Goal: Information Seeking & Learning: Find specific fact

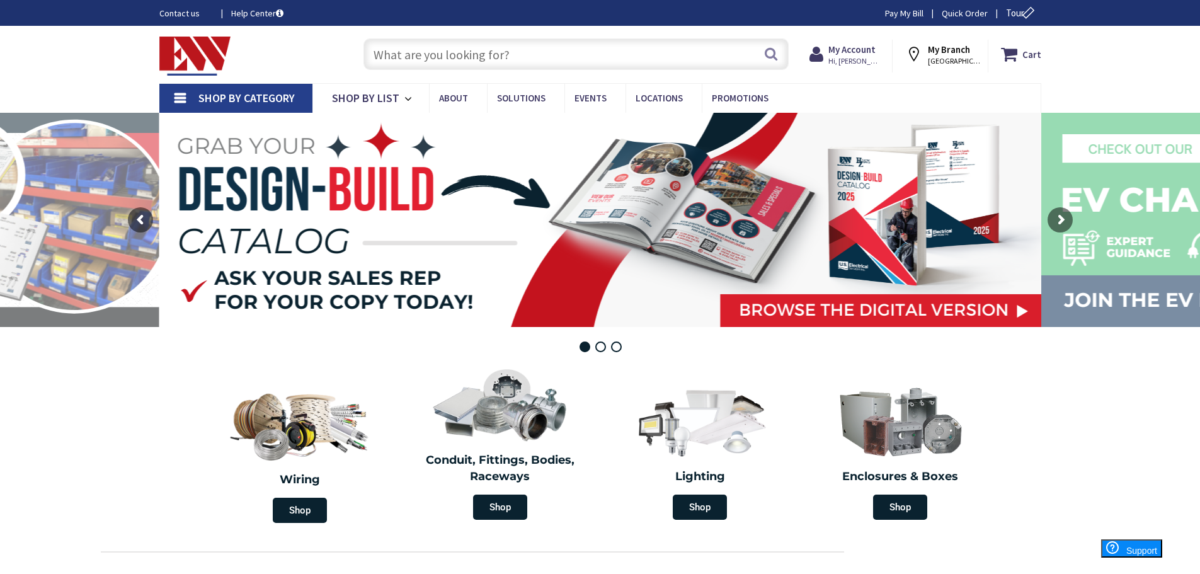
click at [499, 49] on input "text" at bounding box center [575, 53] width 425 height 31
type input "q"
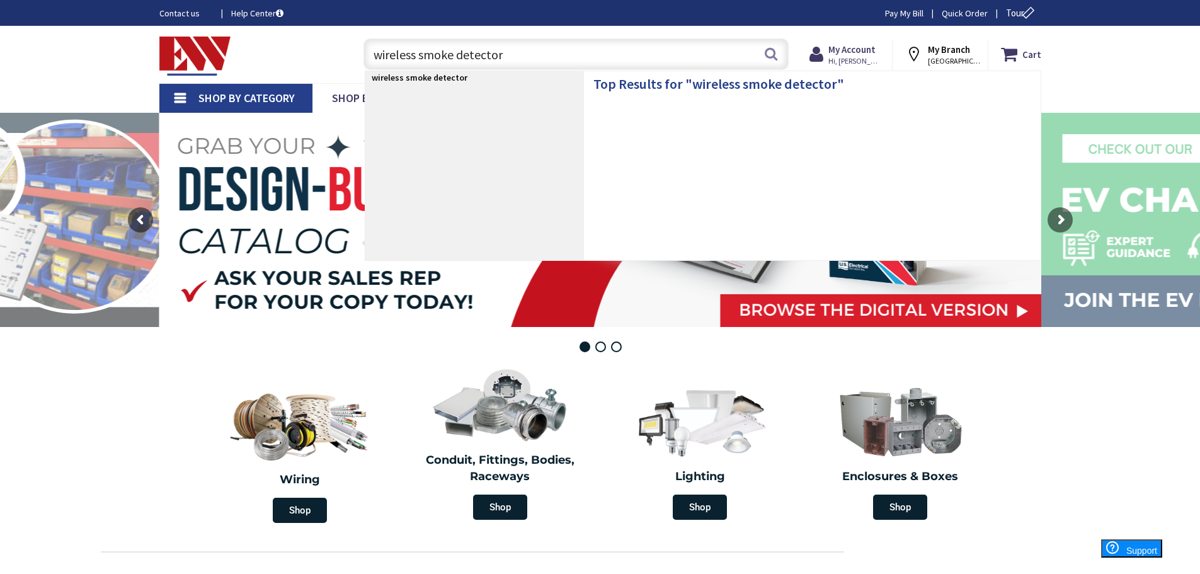
type input "wireless smoke detectors"
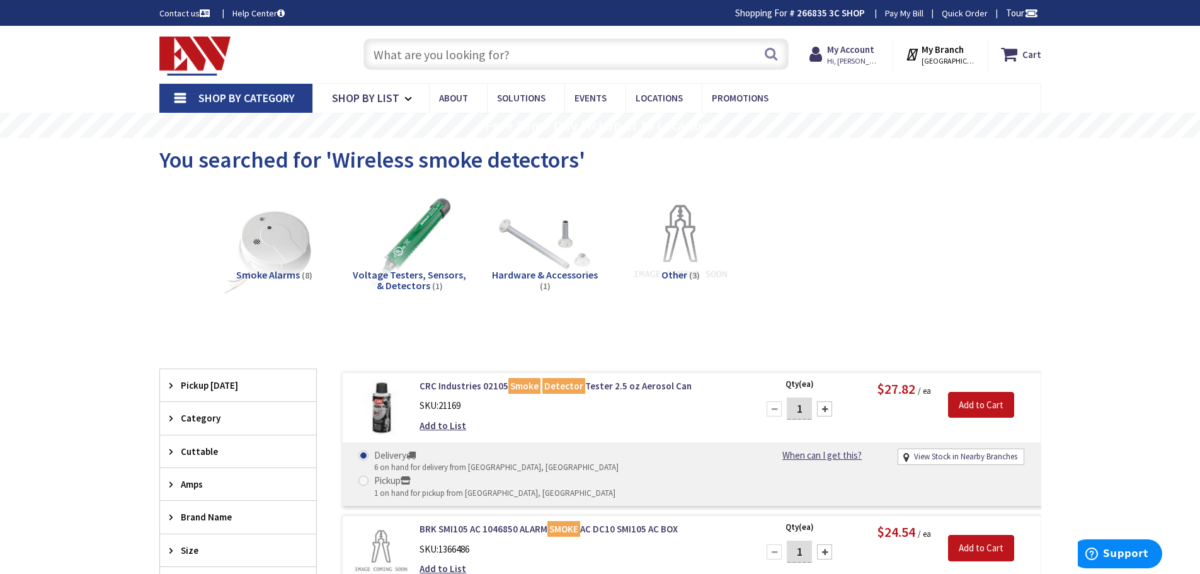
click at [494, 52] on input "text" at bounding box center [575, 53] width 425 height 31
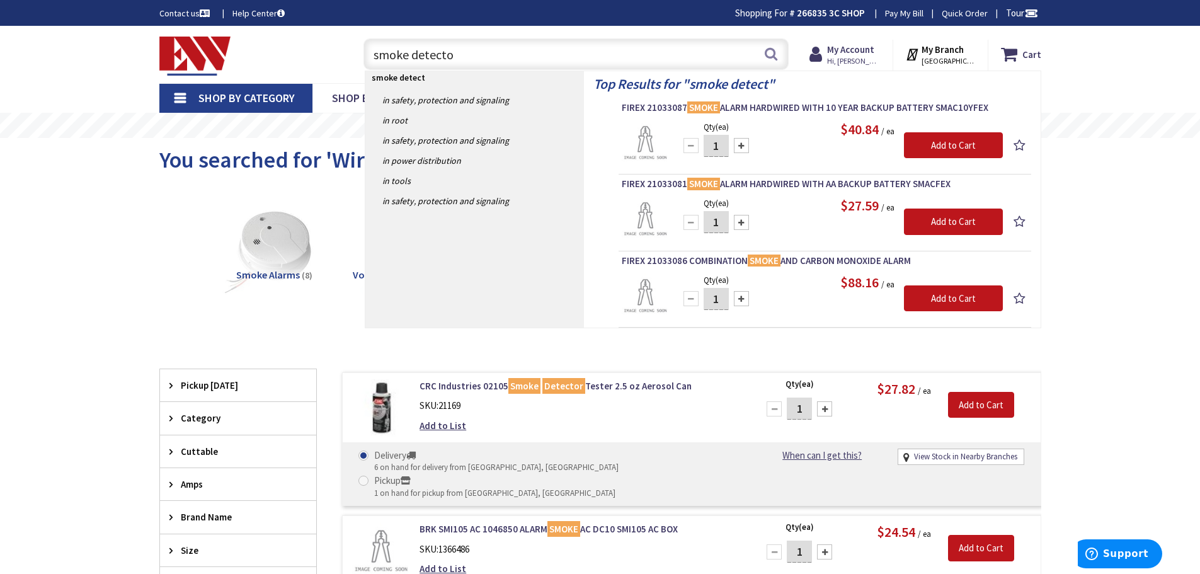
type input "smoke detector"
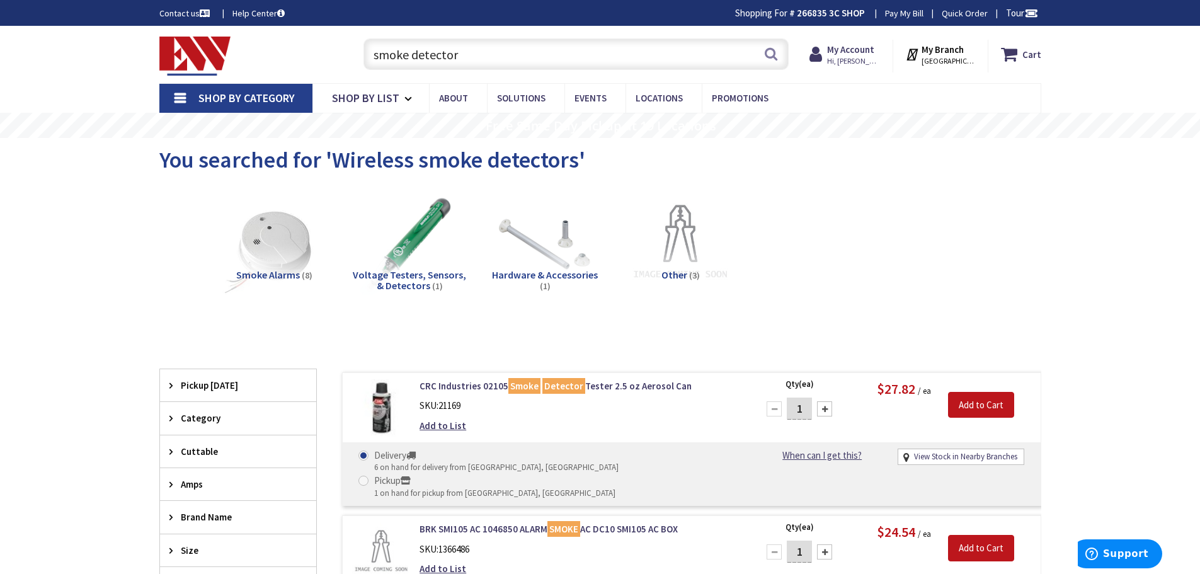
click at [554, 50] on input "smoke detector" at bounding box center [575, 53] width 425 height 31
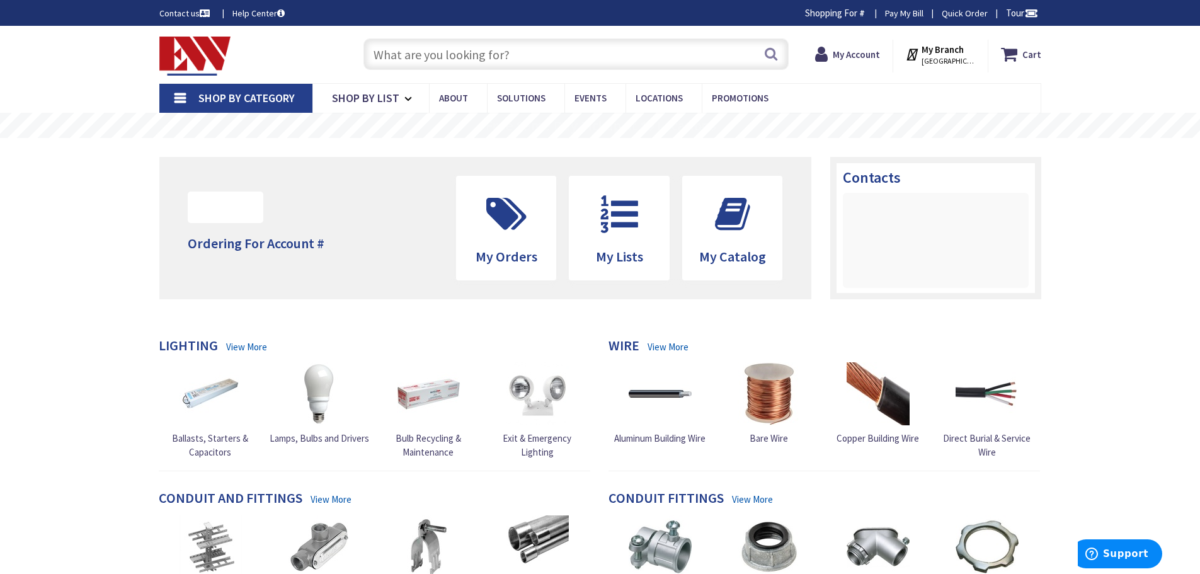
click at [555, 52] on input "text" at bounding box center [575, 53] width 425 height 31
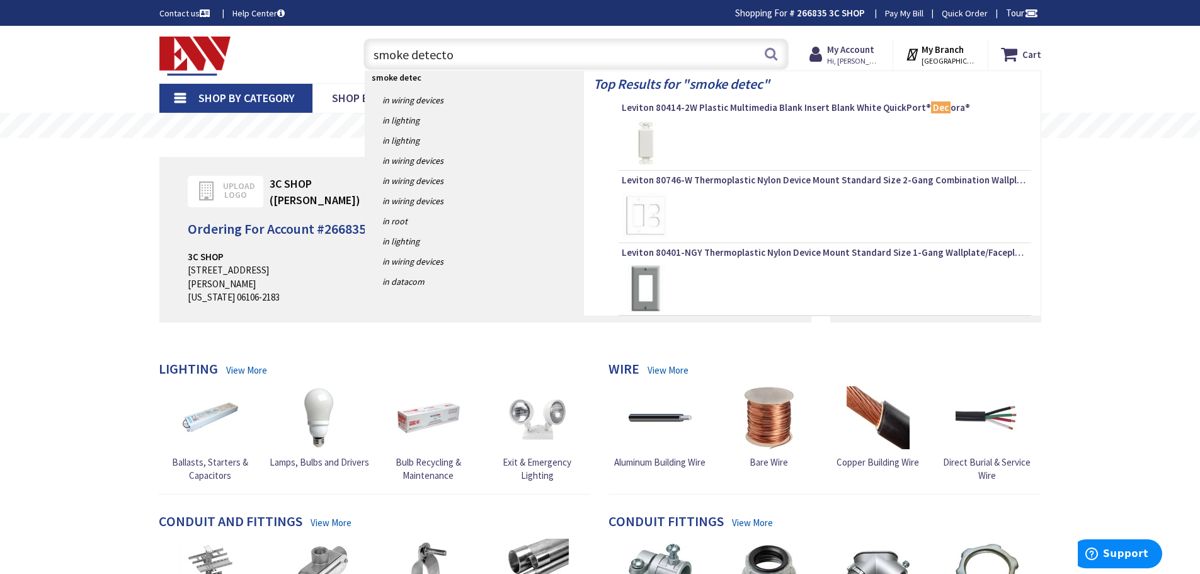
type input "smoke detector"
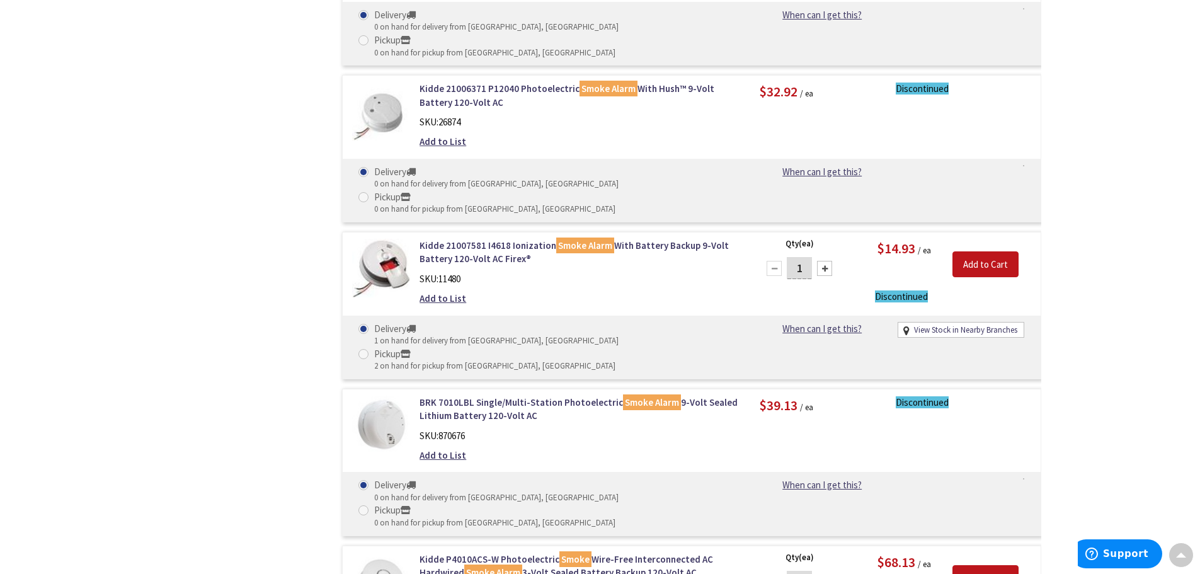
scroll to position [2456, 0]
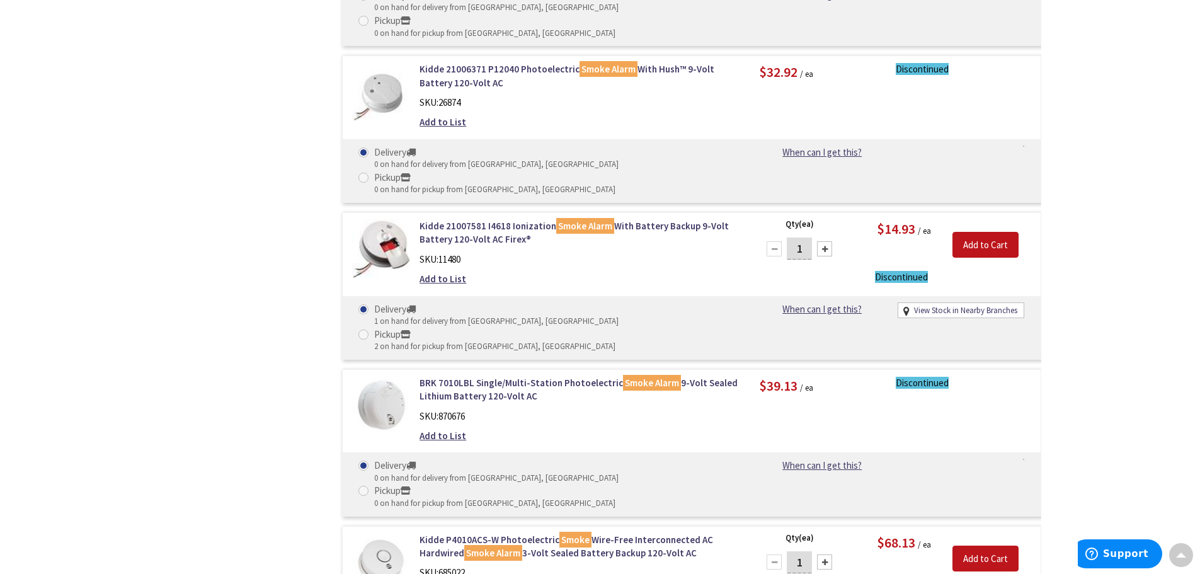
click at [610, 566] on div "SKU: 685022" at bounding box center [579, 572] width 321 height 13
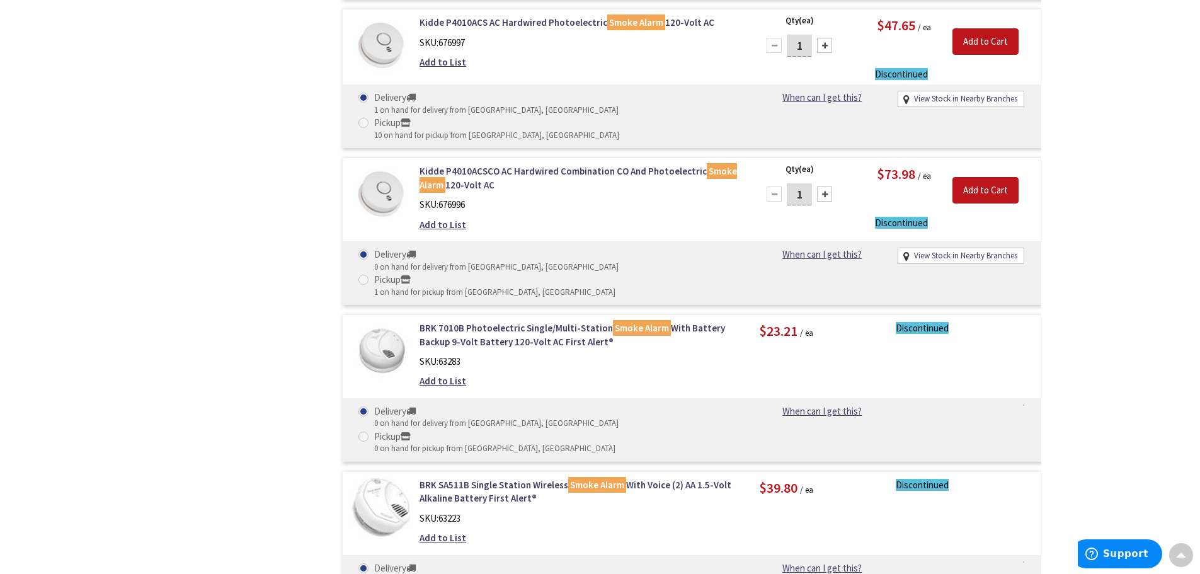
scroll to position [2699, 0]
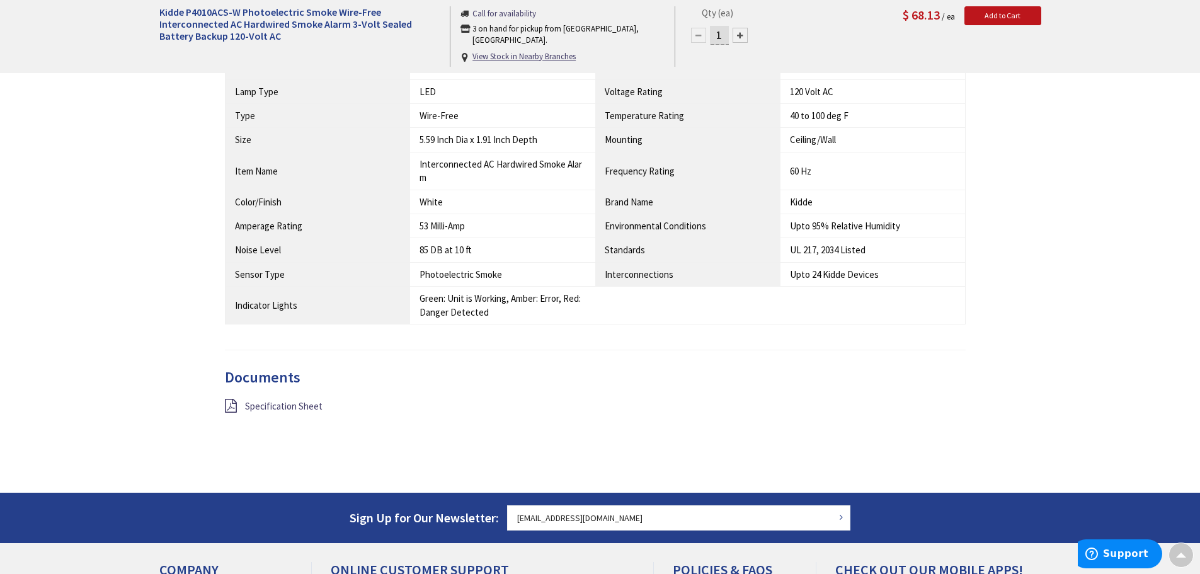
scroll to position [945, 0]
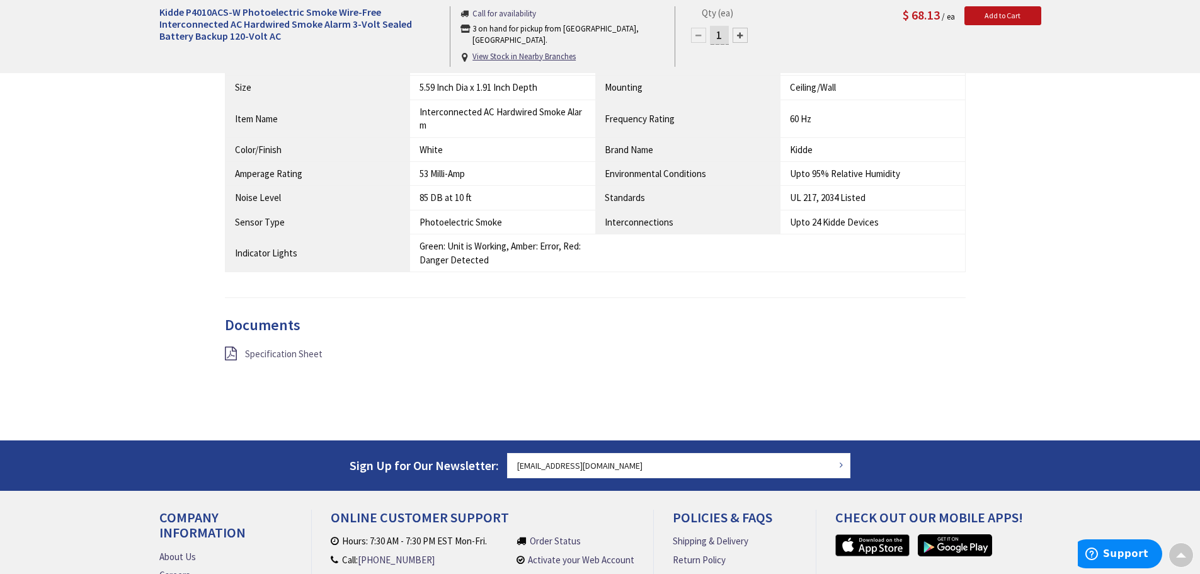
click at [302, 350] on span "Specification Sheet" at bounding box center [283, 354] width 77 height 12
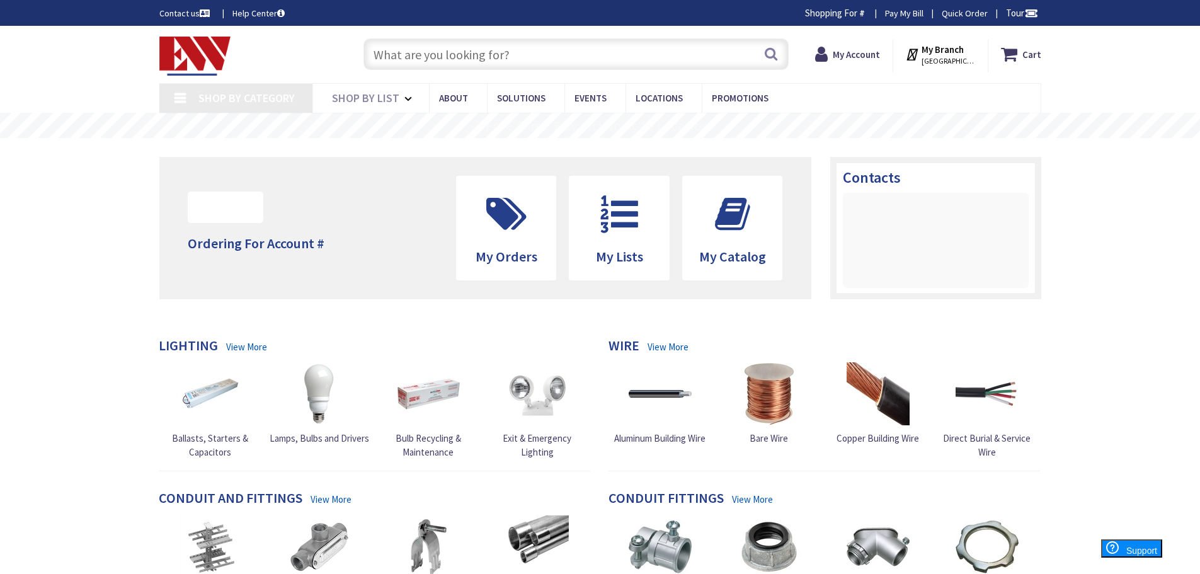
click at [527, 47] on input "text" at bounding box center [575, 53] width 425 height 31
paste input "LRF2-VHLB-P-WH"
type input "LRF2-VHLB-P-WH"
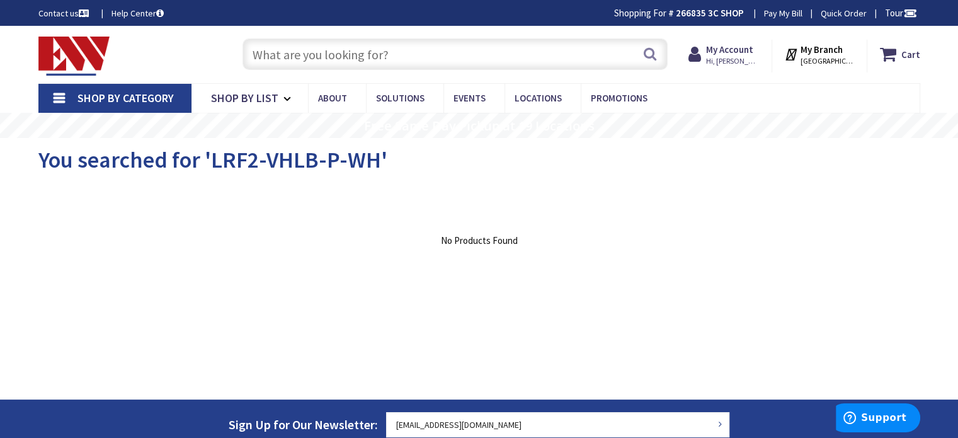
click at [413, 63] on input "text" at bounding box center [454, 53] width 425 height 31
paste input "pj2-4b-gwh-l31"
type input "pj2-4b-gwh-l31"
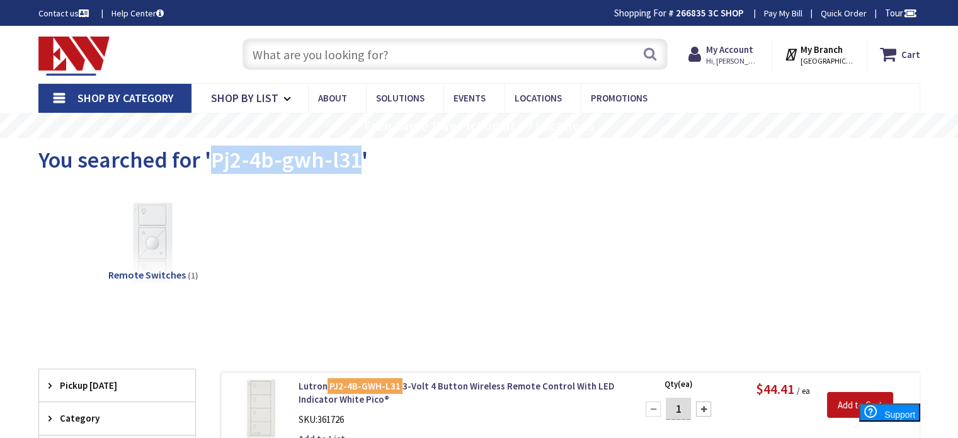
drag, startPoint x: 358, startPoint y: 158, endPoint x: 210, endPoint y: 170, distance: 149.1
click at [210, 170] on span "You searched for 'Pj2-4b-gwh-l31'" at bounding box center [202, 159] width 329 height 28
copy span "Pj2-4b-gwh-l31"
click at [299, 57] on input "text" at bounding box center [454, 53] width 425 height 31
paste input "Pj2-4b-gwh-l31"
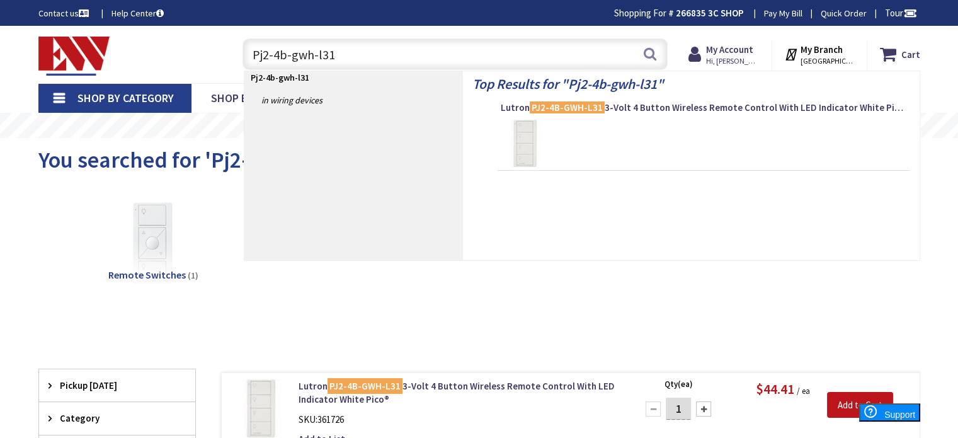
click at [288, 50] on input "Pj2-4b-gwh-l31" at bounding box center [454, 53] width 425 height 31
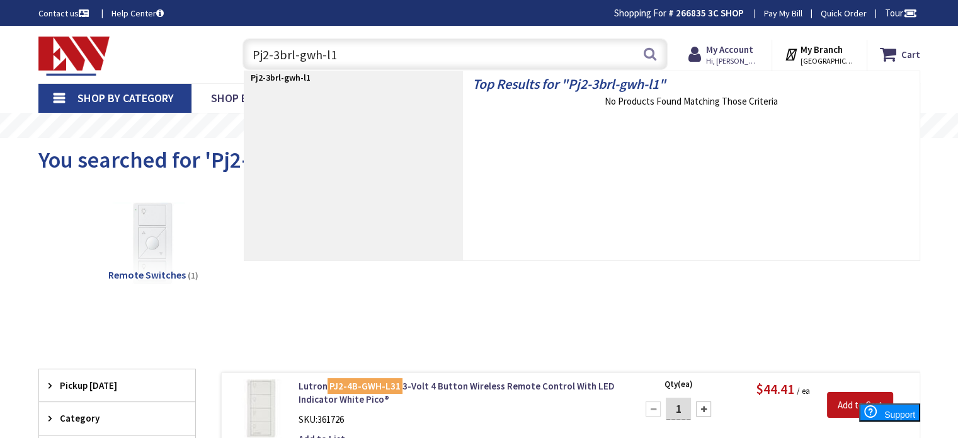
type input "Pj2-3brl-gwh-l01"
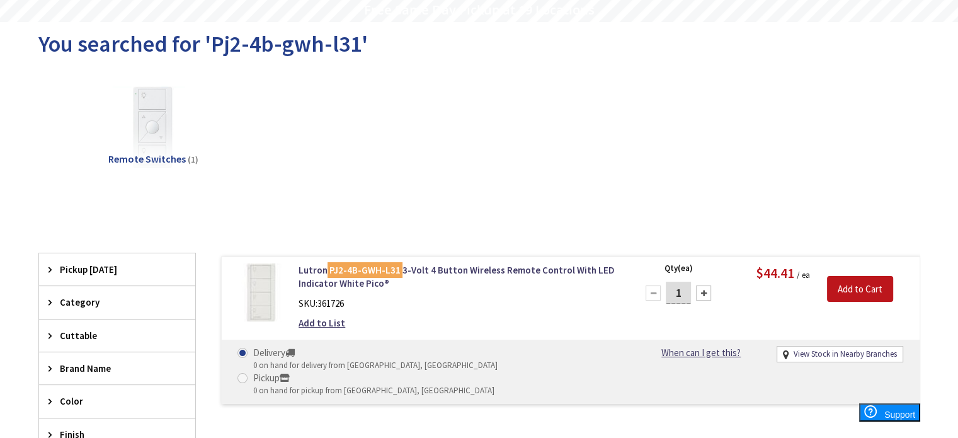
scroll to position [126, 0]
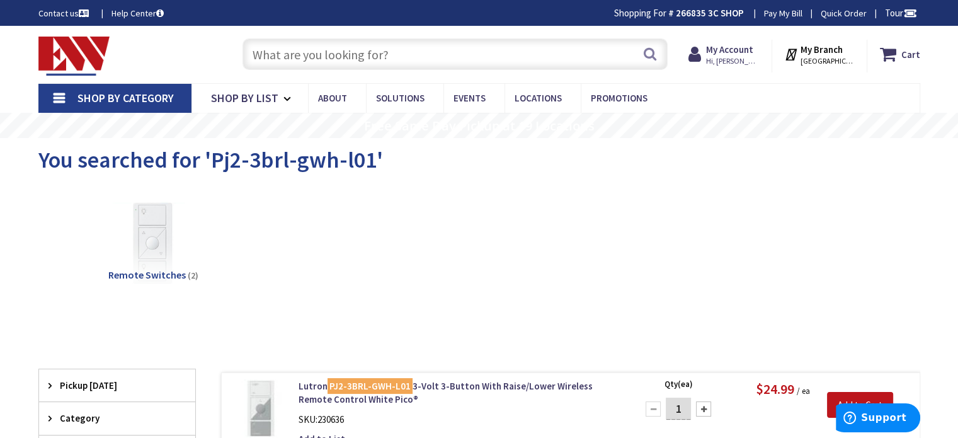
click at [358, 54] on input "text" at bounding box center [454, 53] width 425 height 31
paste input "Pj2-4b-gwh-l31"
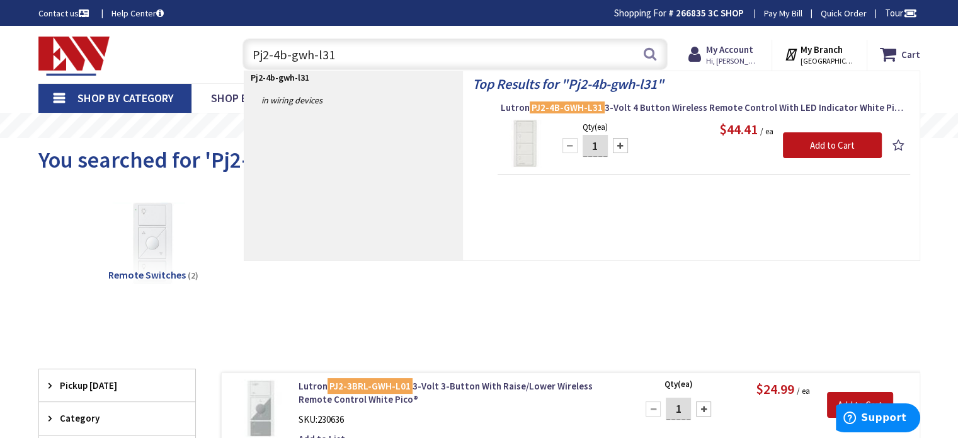
drag, startPoint x: 312, startPoint y: 52, endPoint x: 290, endPoint y: 52, distance: 22.7
click at [290, 52] on input "Pj2-4b-gwh-l31" at bounding box center [454, 53] width 425 height 31
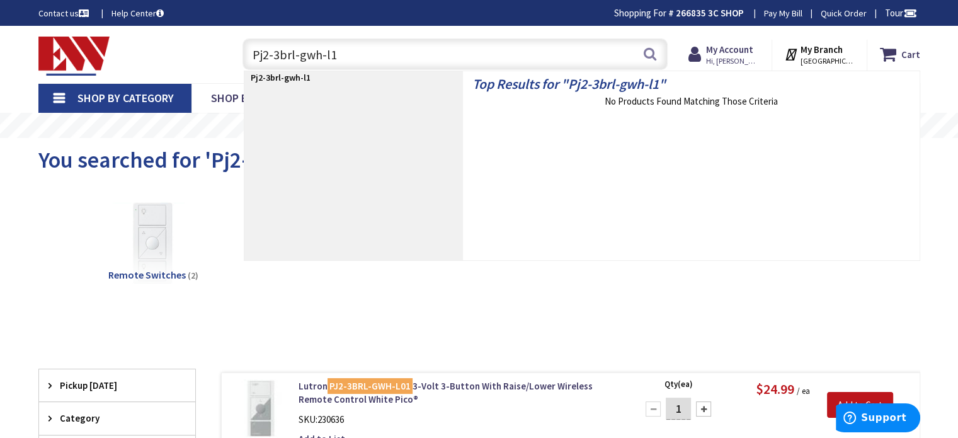
type input "Pj2-3brl-gwh-l01"
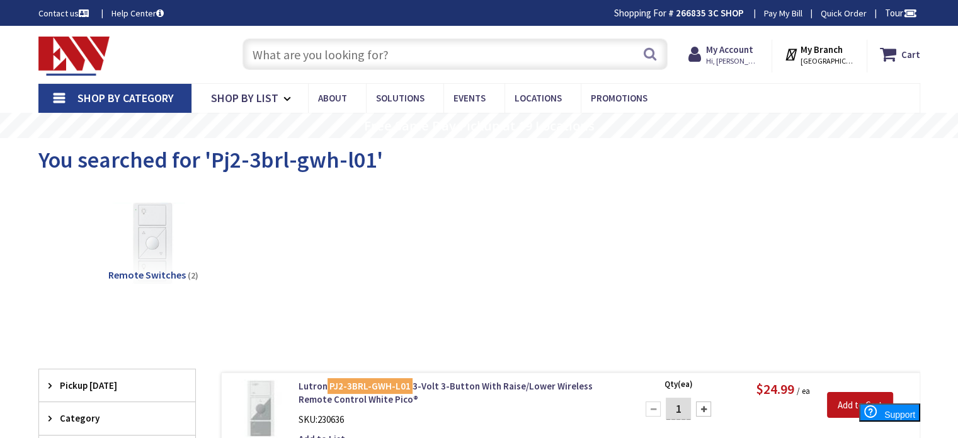
click at [382, 57] on input "text" at bounding box center [454, 53] width 425 height 31
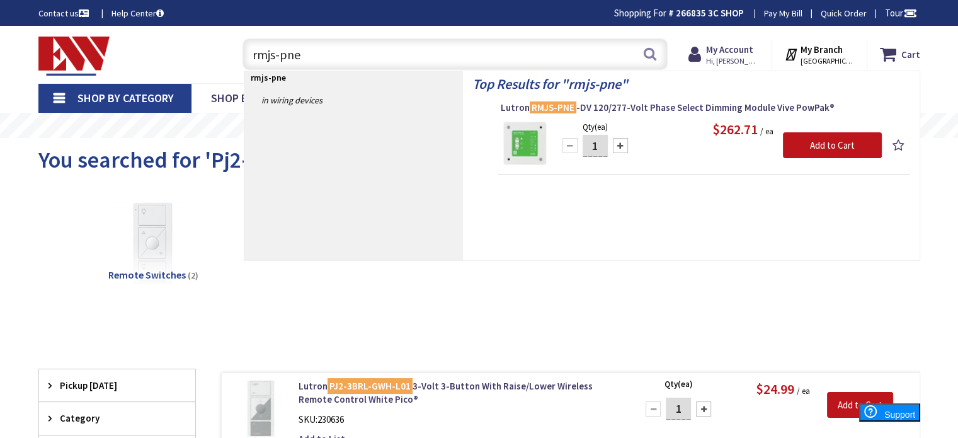
drag, startPoint x: 281, startPoint y: 52, endPoint x: 376, endPoint y: 72, distance: 97.2
click at [376, 72] on header "Skip to Content Toggle Nav rmjs-pne rmjs-pne Search Cart My Cart Close" at bounding box center [479, 54] width 958 height 57
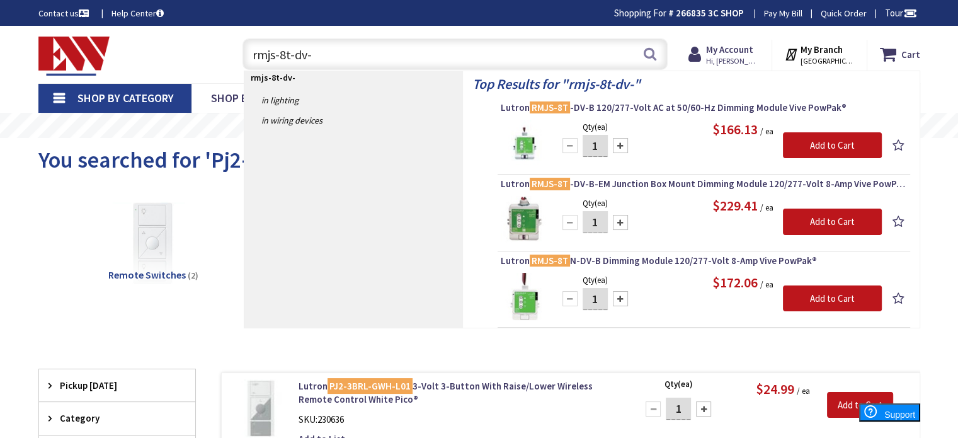
type input "rmjs-8t-dv-b"
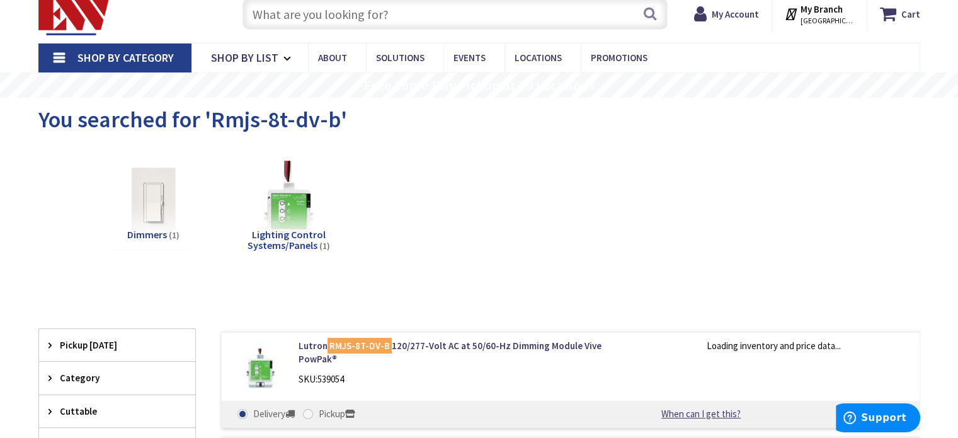
scroll to position [63, 0]
